Goal: Transaction & Acquisition: Purchase product/service

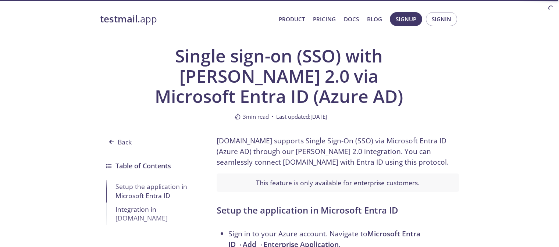
click at [325, 19] on link "Pricing" at bounding box center [324, 19] width 23 height 10
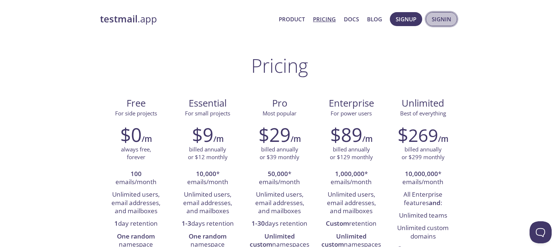
click at [436, 22] on span "Signin" at bounding box center [441, 19] width 19 height 10
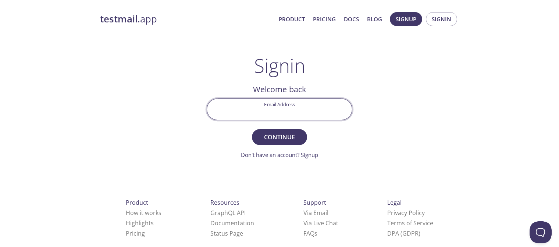
click at [284, 100] on input "Email Address" at bounding box center [279, 109] width 145 height 21
type input "appsaccounts@cyberark.com"
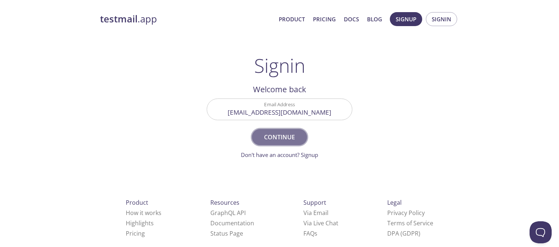
click at [280, 130] on button "Continue" at bounding box center [279, 137] width 55 height 16
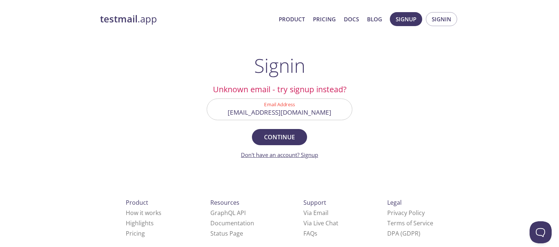
click at [311, 155] on link "Don't have an account? Signup" at bounding box center [279, 154] width 77 height 7
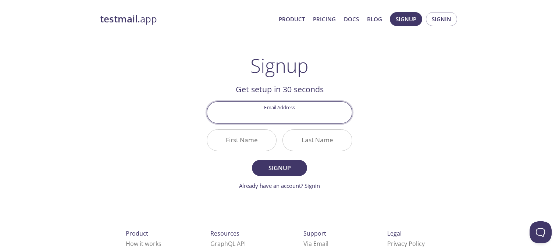
click at [260, 107] on input "Email Address" at bounding box center [279, 112] width 145 height 21
type input "appsaccounts@cyberark.com"
click at [234, 138] on input "First Name" at bounding box center [241, 140] width 69 height 21
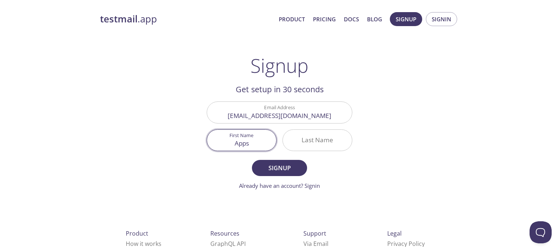
type input "Apps"
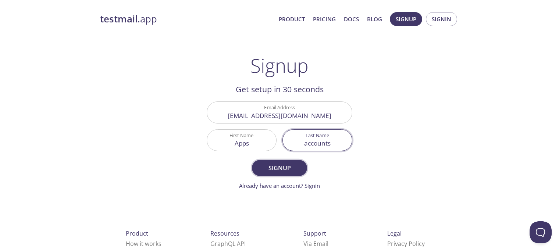
type input "accounts"
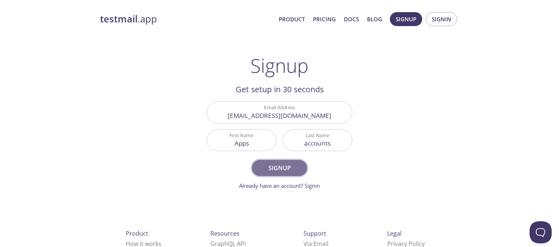
click at [271, 167] on span "Signup" at bounding box center [279, 168] width 39 height 10
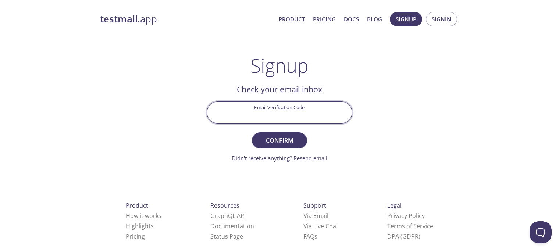
click at [271, 106] on input "Email Verification Code" at bounding box center [279, 112] width 145 height 21
paste input "cymmetri"
type input "c"
type input "1BVTZ77"
click at [252, 132] on button "Confirm" at bounding box center [279, 140] width 55 height 16
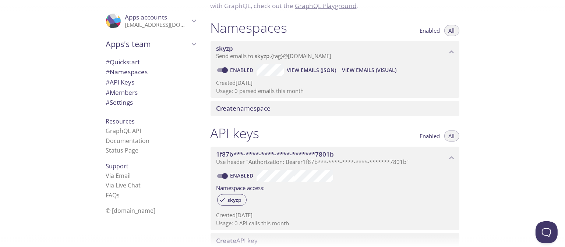
scroll to position [110, 0]
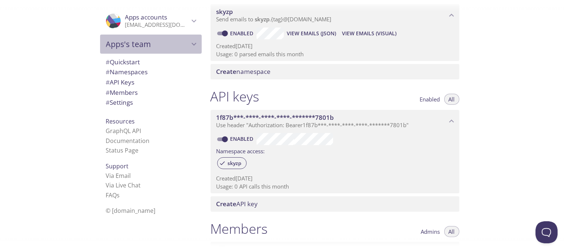
click at [189, 40] on icon "Apps's team" at bounding box center [194, 44] width 10 height 10
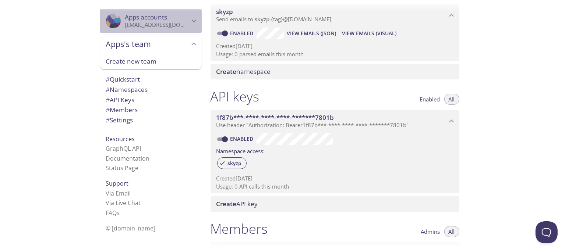
click at [189, 19] on icon "Apps accounts" at bounding box center [194, 21] width 10 height 10
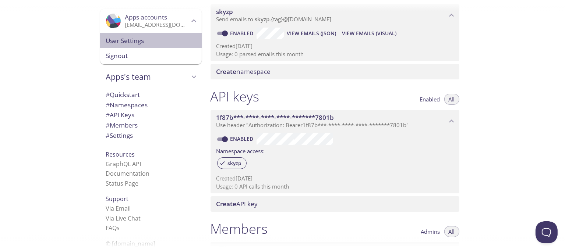
click at [147, 39] on span "User Settings" at bounding box center [151, 41] width 90 height 10
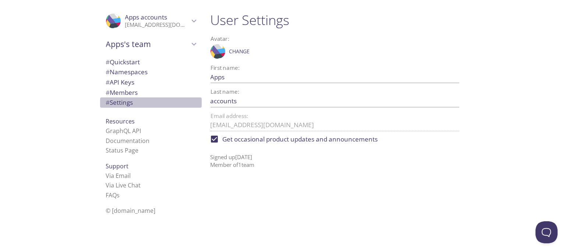
click at [120, 102] on span "# Settings" at bounding box center [119, 102] width 27 height 8
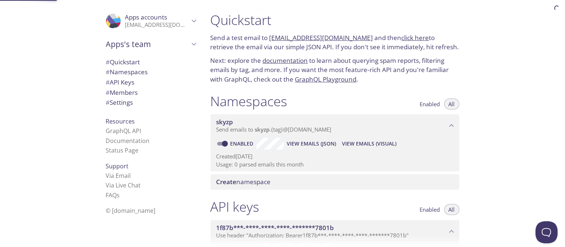
scroll to position [276, 0]
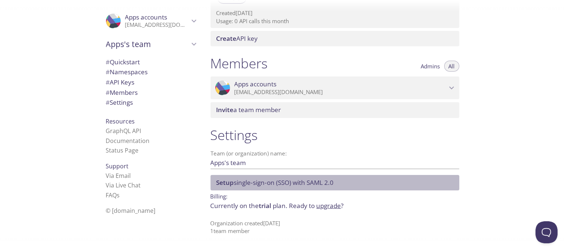
click at [252, 181] on span "Setup single-sign-on (SSO) with SAML 2.0" at bounding box center [274, 182] width 117 height 8
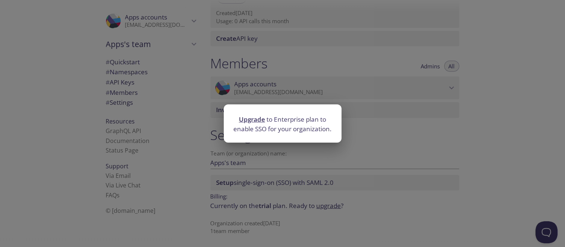
click at [253, 119] on link "Upgrade" at bounding box center [252, 119] width 26 height 8
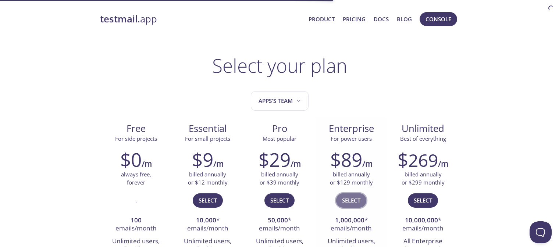
click at [354, 198] on span "Select" at bounding box center [351, 201] width 18 height 10
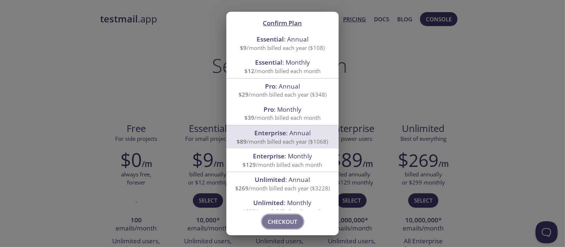
click at [278, 220] on span "Checkout" at bounding box center [282, 222] width 29 height 10
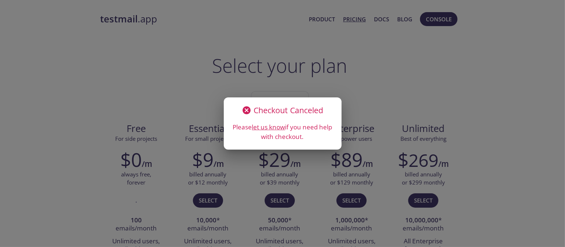
click at [246, 112] on icon at bounding box center [246, 110] width 8 height 8
click at [246, 110] on icon at bounding box center [247, 111] width 10 height 10
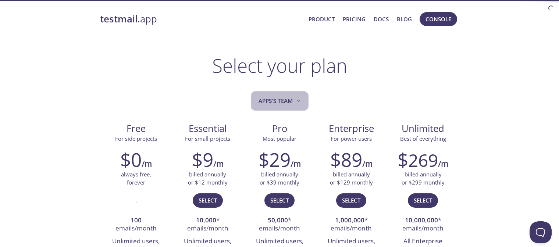
click at [294, 99] on span "Apps's team" at bounding box center [281, 101] width 44 height 10
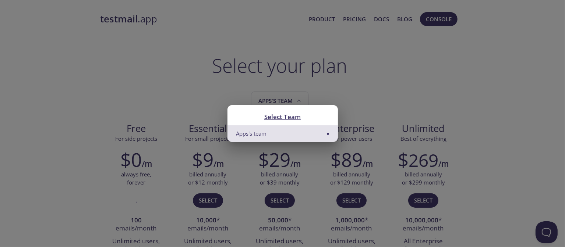
click at [249, 133] on li "Apps's team" at bounding box center [282, 133] width 110 height 17
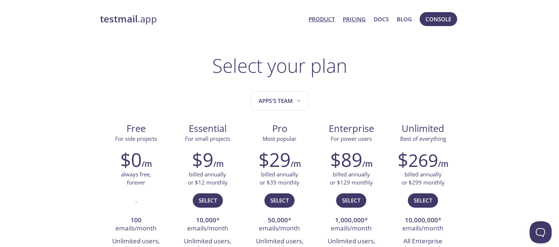
click at [324, 20] on link "Product" at bounding box center [322, 19] width 26 height 10
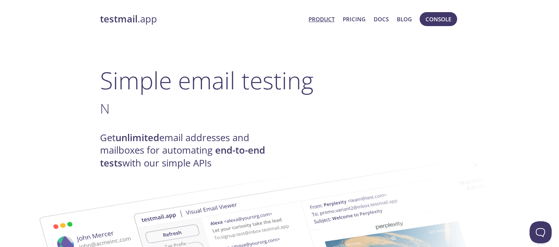
click at [127, 22] on strong "testmail" at bounding box center [119, 19] width 38 height 13
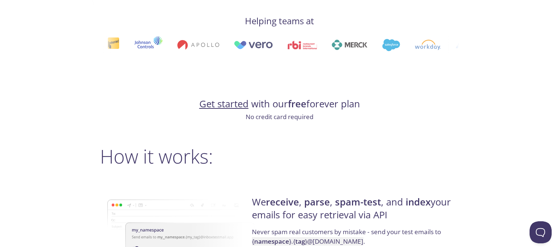
scroll to position [552, 0]
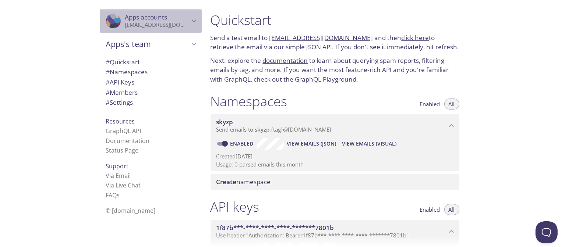
click at [189, 22] on icon "Apps accounts" at bounding box center [194, 21] width 10 height 10
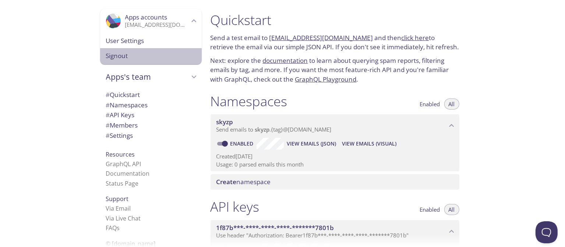
click at [110, 59] on span "Signout" at bounding box center [151, 56] width 90 height 10
